Goal: Task Accomplishment & Management: Use online tool/utility

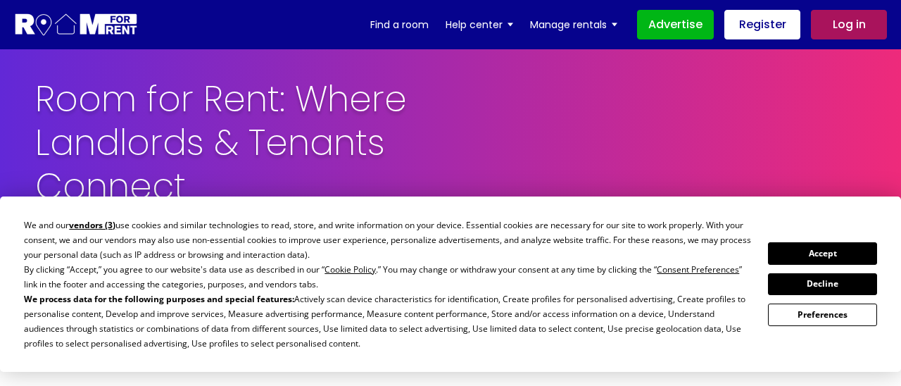
click at [814, 254] on button "Accept" at bounding box center [822, 253] width 108 height 22
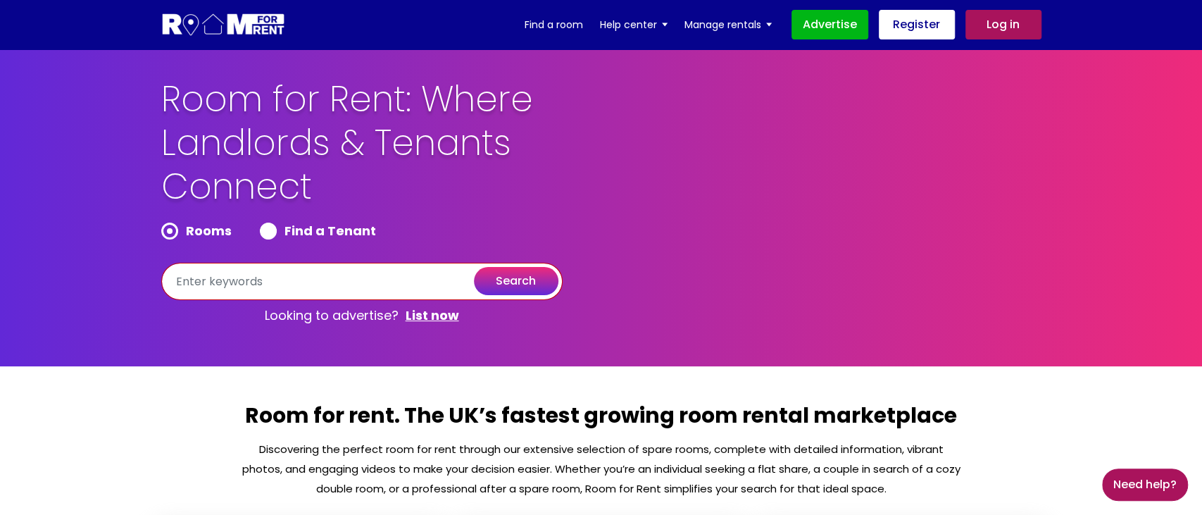
click at [272, 284] on input "text" at bounding box center [361, 281] width 401 height 37
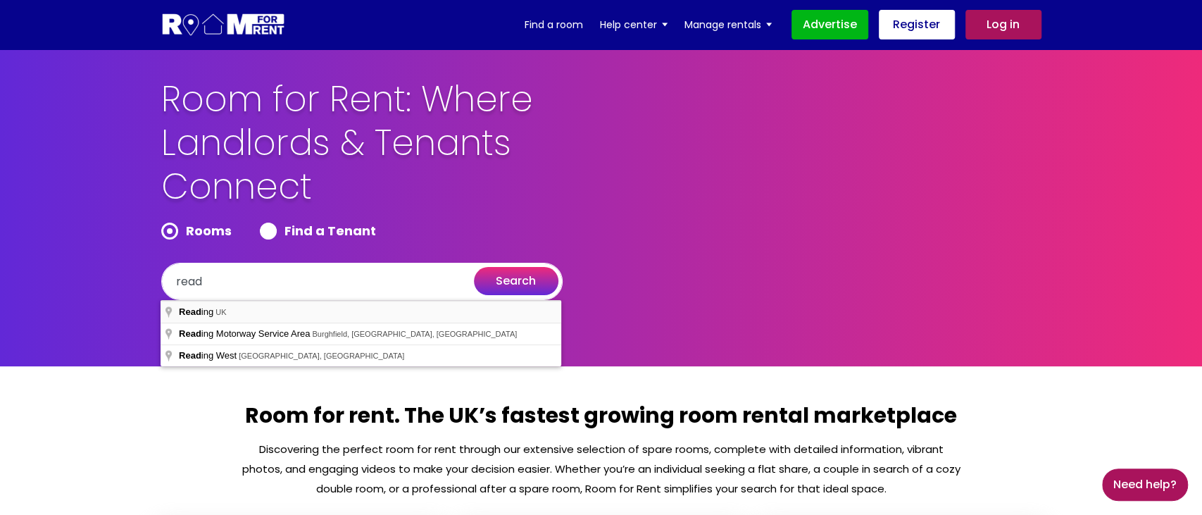
type input "[GEOGRAPHIC_DATA], [GEOGRAPHIC_DATA]"
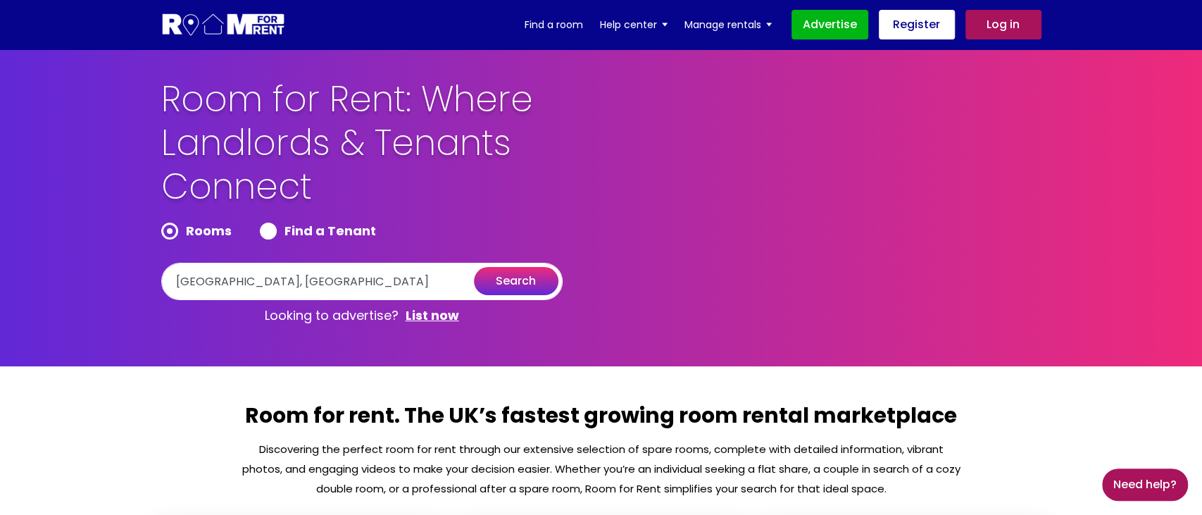
click at [527, 280] on button "search" at bounding box center [516, 281] width 85 height 28
